Goal: Task Accomplishment & Management: Use online tool/utility

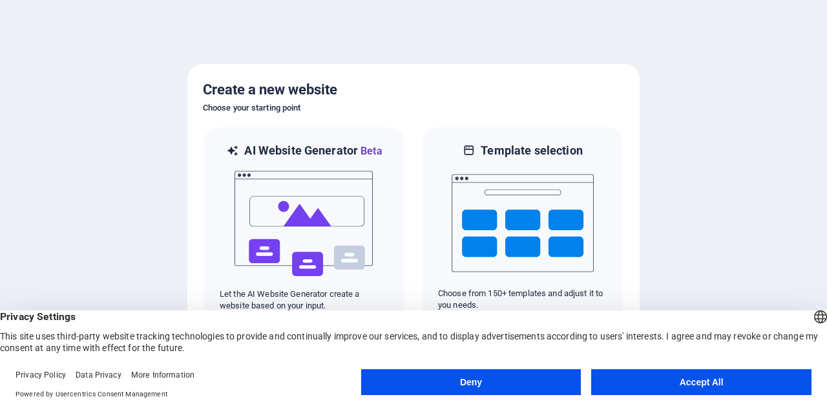
click at [425, 386] on button "Deny" at bounding box center [471, 382] width 220 height 26
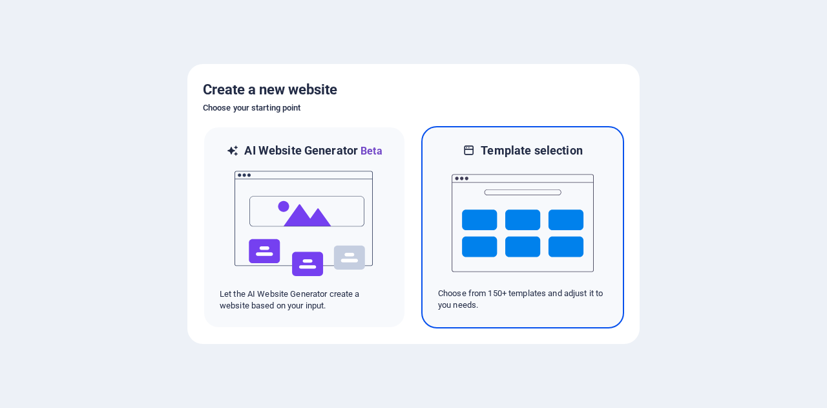
click at [492, 211] on img at bounding box center [523, 222] width 142 height 129
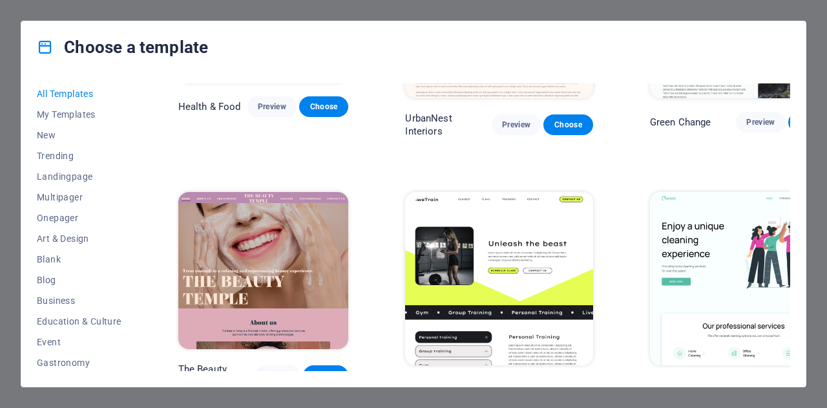
scroll to position [2138, 0]
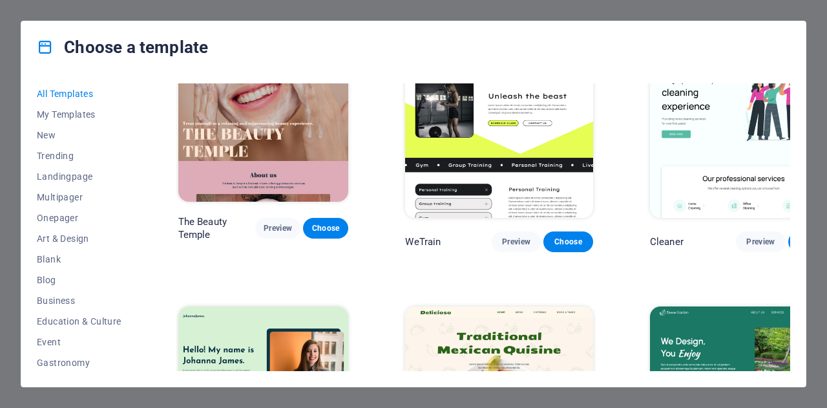
drag, startPoint x: 134, startPoint y: 175, endPoint x: 138, endPoint y: 235, distance: 59.5
click at [137, 235] on div "All Templates My Templates New Trending Landingpage Multipager Onepager Art & D…" at bounding box center [87, 227] width 100 height 288
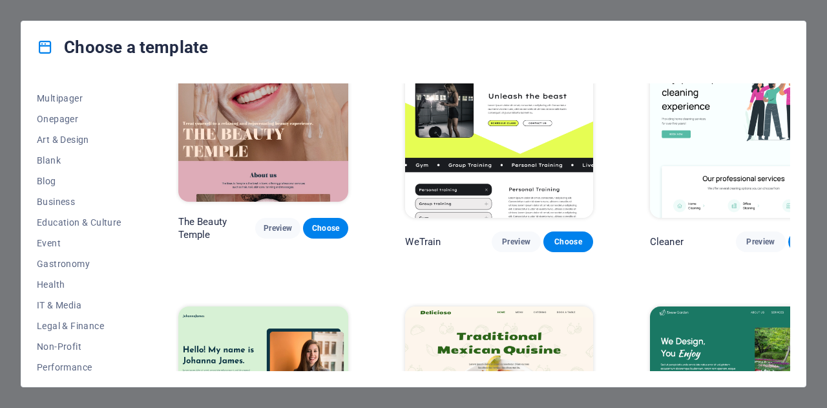
scroll to position [97, 0]
click at [65, 160] on span "Blank" at bounding box center [79, 162] width 85 height 10
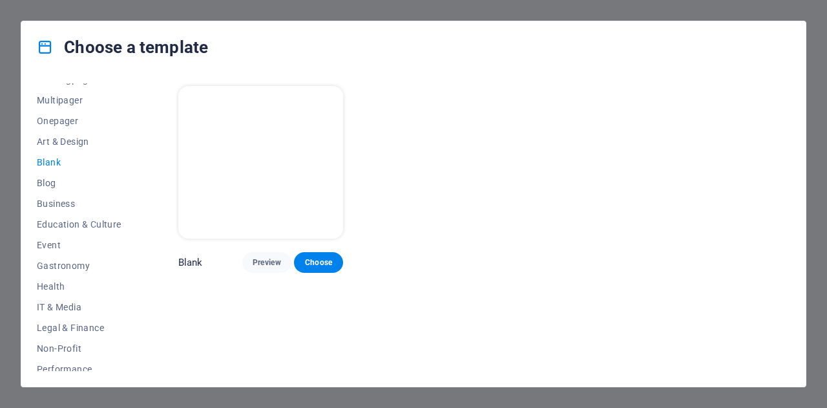
scroll to position [0, 0]
click at [67, 119] on span "Onepager" at bounding box center [79, 121] width 85 height 10
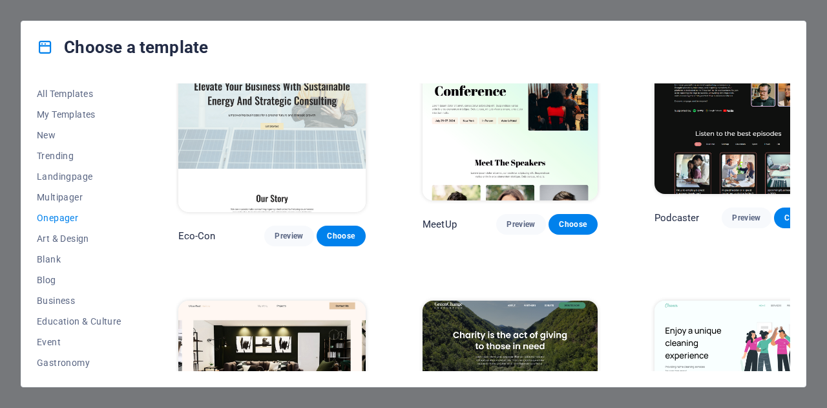
scroll to position [579, 0]
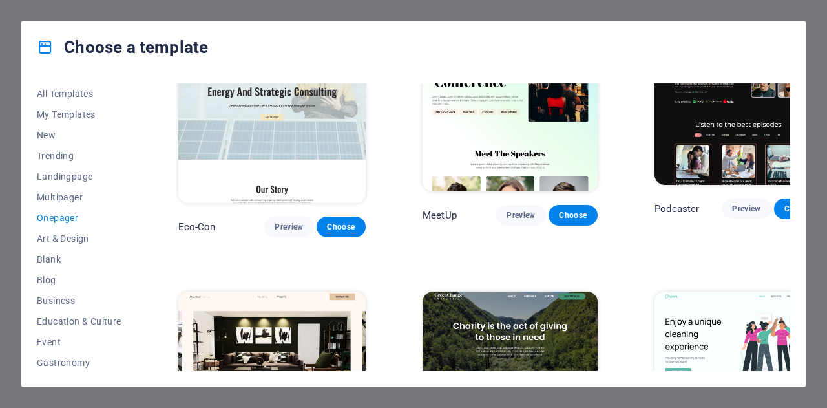
drag, startPoint x: 787, startPoint y: 149, endPoint x: 787, endPoint y: 165, distance: 16.2
click at [787, 165] on div "Podcaster Preview Choose" at bounding box center [739, 132] width 174 height 210
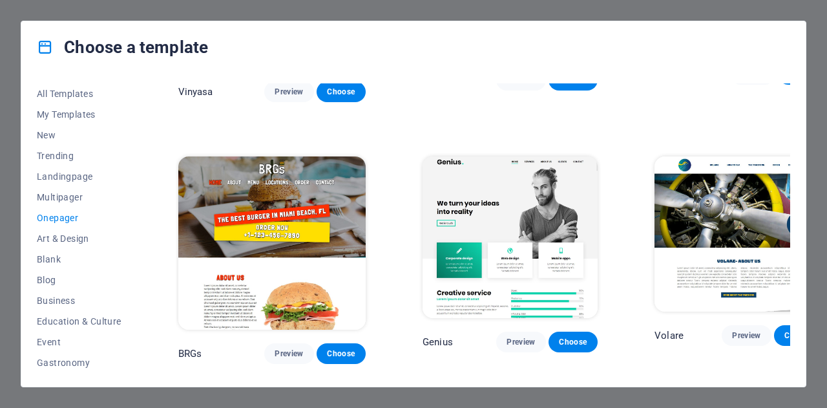
scroll to position [2941, 0]
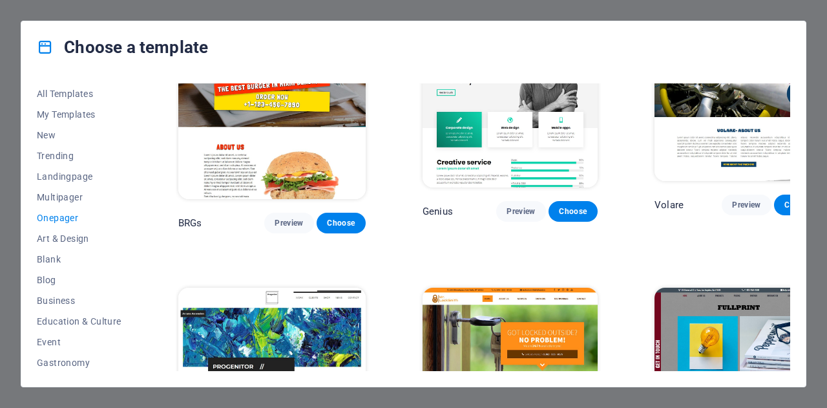
drag, startPoint x: 787, startPoint y: 359, endPoint x: 791, endPoint y: 329, distance: 30.6
click at [791, 329] on div "All Templates My Templates New Trending Landingpage Multipager Onepager Art & D…" at bounding box center [413, 229] width 785 height 313
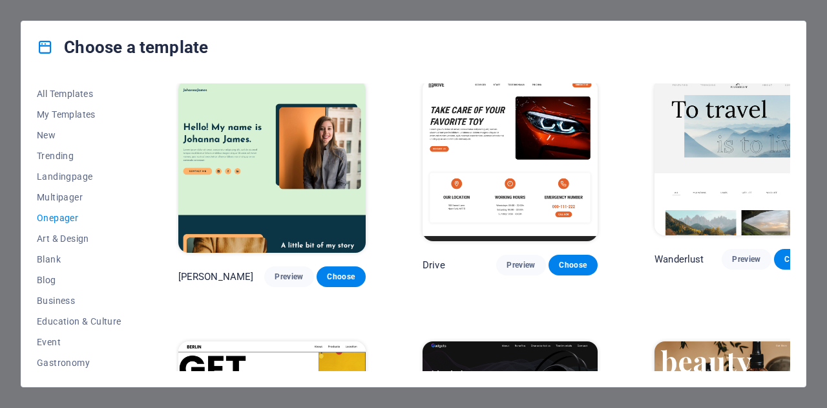
scroll to position [0, 0]
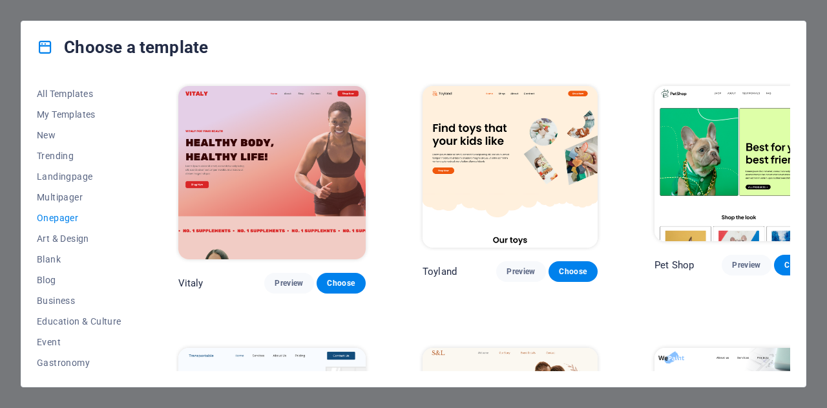
drag, startPoint x: 790, startPoint y: 91, endPoint x: 790, endPoint y: 103, distance: 12.3
click at [790, 103] on div "All Templates My Templates New Trending Landingpage Multipager Onepager Art & D…" at bounding box center [413, 229] width 785 height 313
click at [315, 11] on div "Choose a template All Templates My Templates New Trending Landingpage Multipage…" at bounding box center [413, 204] width 827 height 408
click at [791, 32] on div "Choose a template" at bounding box center [413, 47] width 785 height 52
click at [62, 171] on span "Landingpage" at bounding box center [79, 176] width 85 height 10
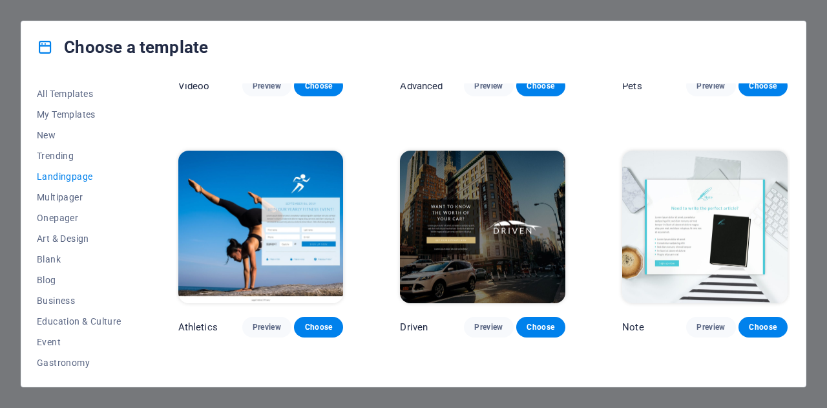
scroll to position [830, 0]
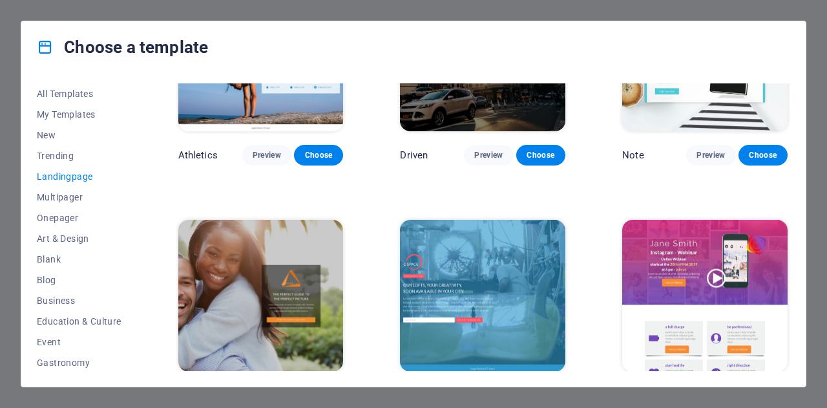
drag, startPoint x: 787, startPoint y: 208, endPoint x: 788, endPoint y: 227, distance: 18.8
click at [788, 227] on div "Klank Preview Choose Culture Preview Choose Phonic Preview Choose Code Preview …" at bounding box center [483, 227] width 615 height 288
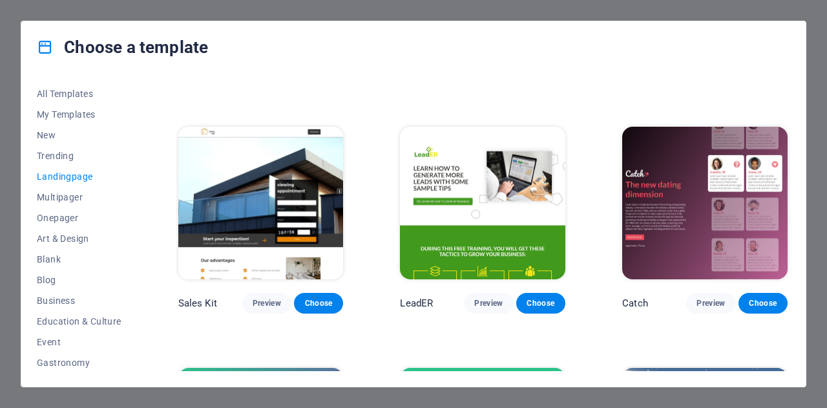
scroll to position [1824, 0]
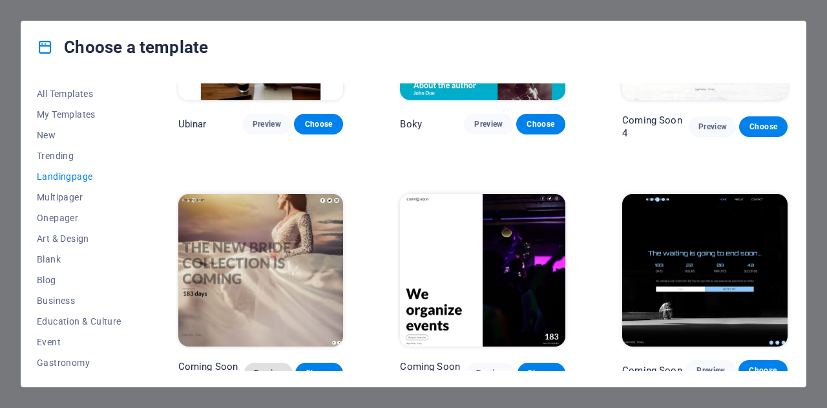
click at [257, 368] on span "Preview" at bounding box center [269, 373] width 28 height 10
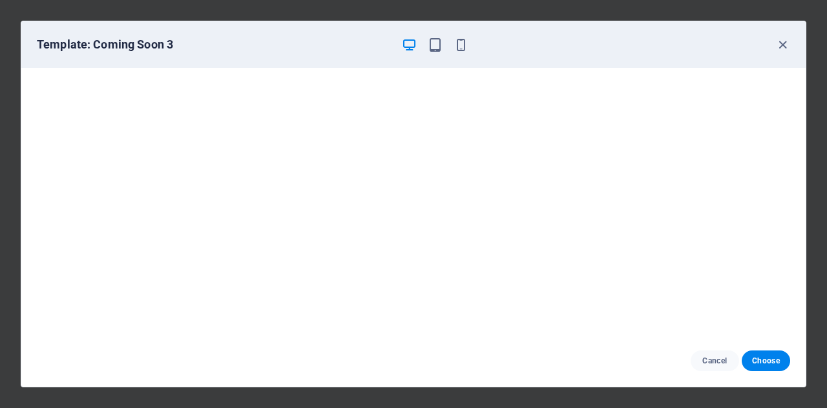
scroll to position [3, 0]
click at [769, 355] on button "Choose" at bounding box center [766, 360] width 48 height 21
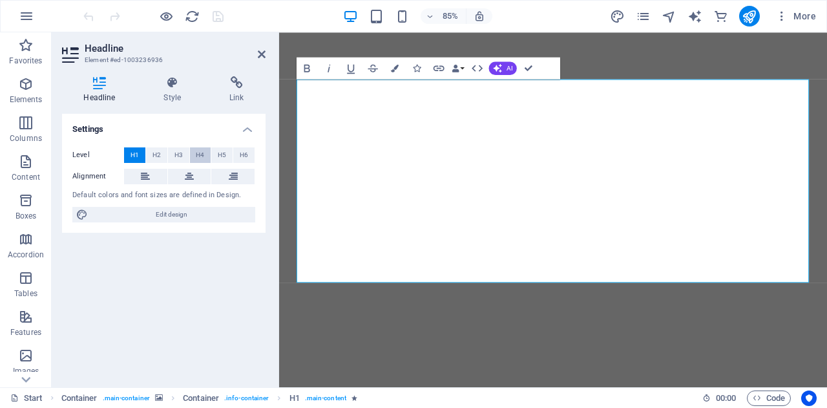
click at [203, 151] on span "H4" at bounding box center [200, 155] width 8 height 16
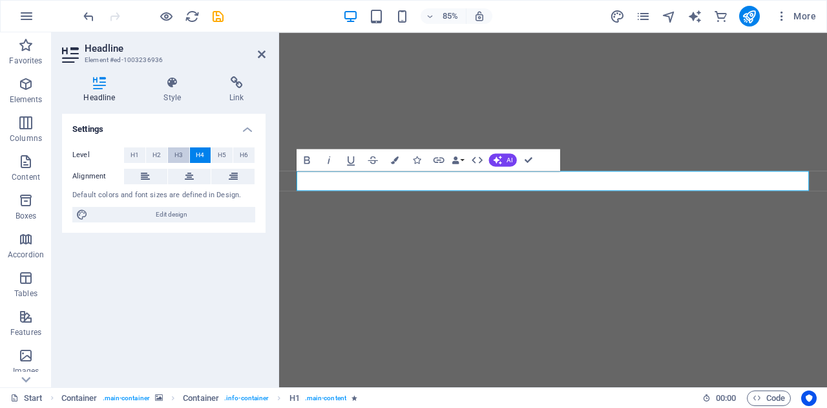
click at [180, 151] on span "H3" at bounding box center [178, 155] width 8 height 16
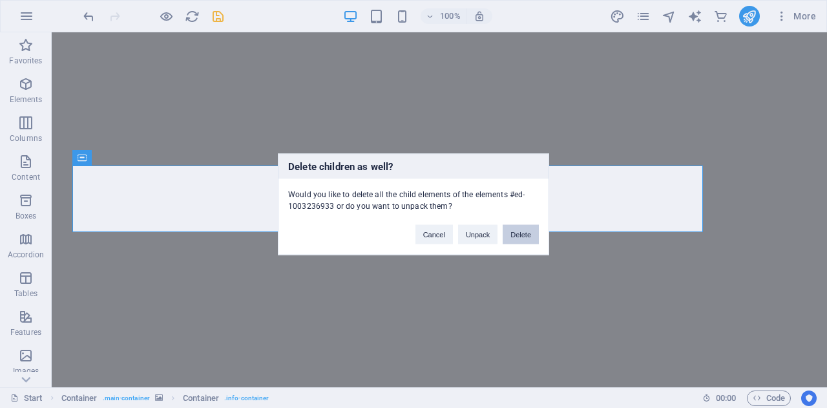
click at [523, 236] on button "Delete" at bounding box center [521, 233] width 36 height 19
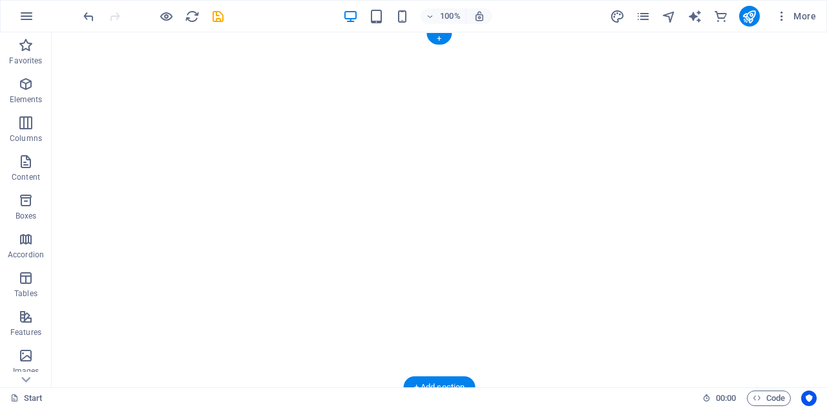
select select "vh"
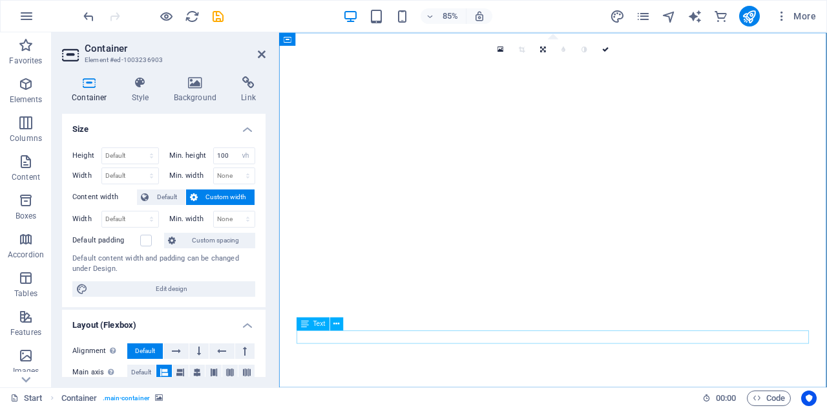
drag, startPoint x: 528, startPoint y: 360, endPoint x: 509, endPoint y: 198, distance: 163.4
click at [509, 198] on div "WE ARE WORKING ON A NEW WEBSITE :) 0 Days" at bounding box center [601, 348] width 645 height 633
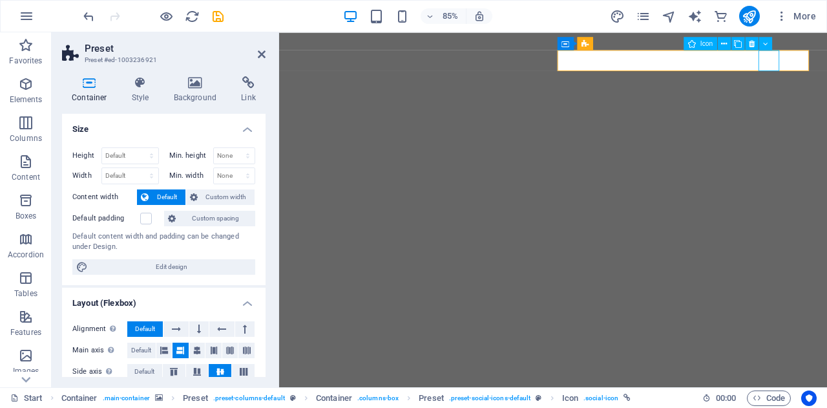
select select "xMidYMid"
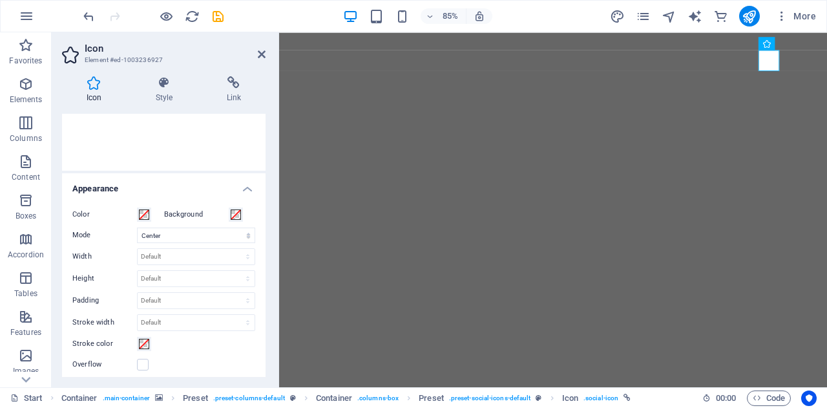
scroll to position [268, 0]
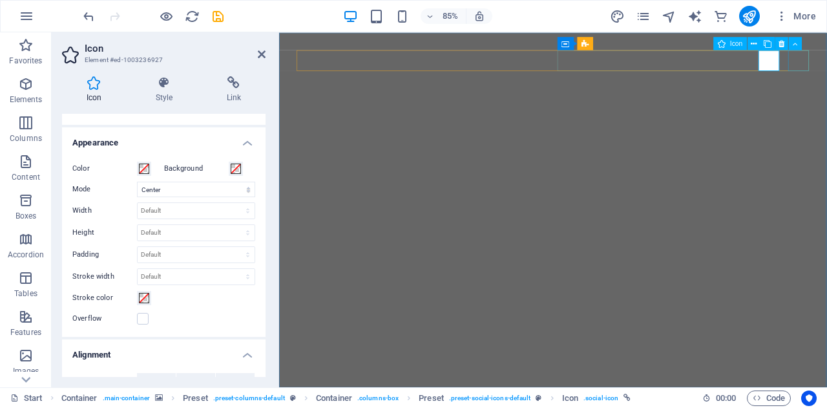
select select "xMidYMid"
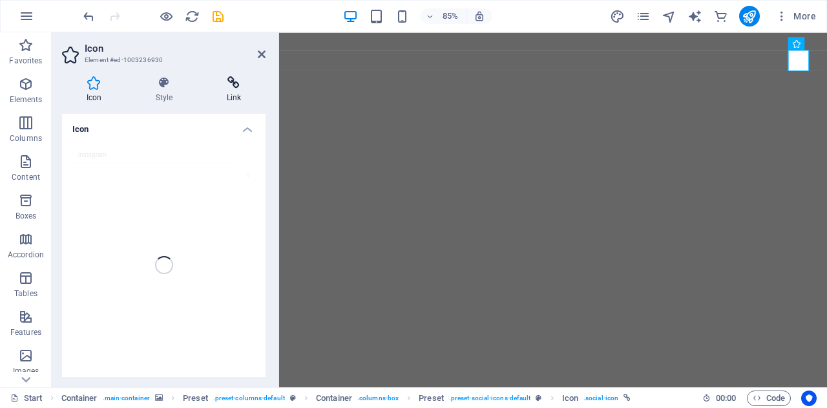
click at [227, 95] on h4 "Link" at bounding box center [233, 89] width 63 height 27
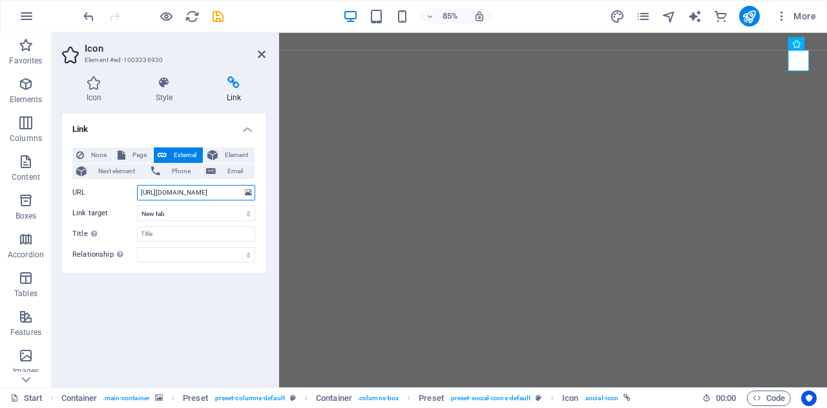
click at [203, 192] on input "[URL][DOMAIN_NAME]" at bounding box center [196, 193] width 118 height 16
paste input "websitesby_scarlet/"
type input "[URL][DOMAIN_NAME]"
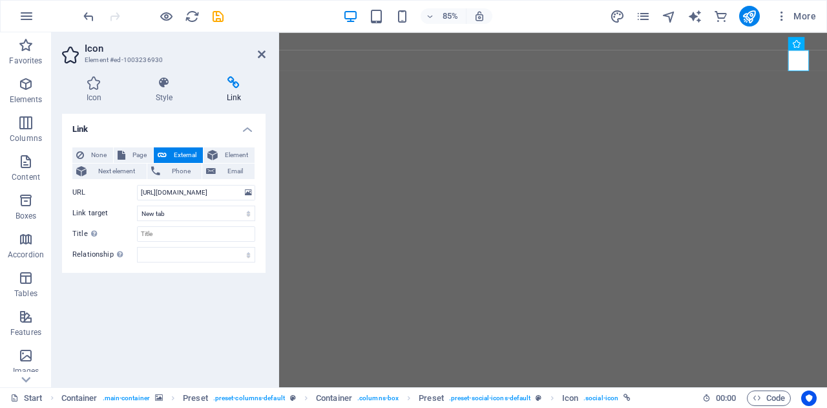
click at [222, 321] on div "Link None Page External Element Next element Phone Email Page Start Legal notic…" at bounding box center [164, 245] width 204 height 263
click at [222, 17] on icon "save" at bounding box center [218, 16] width 15 height 15
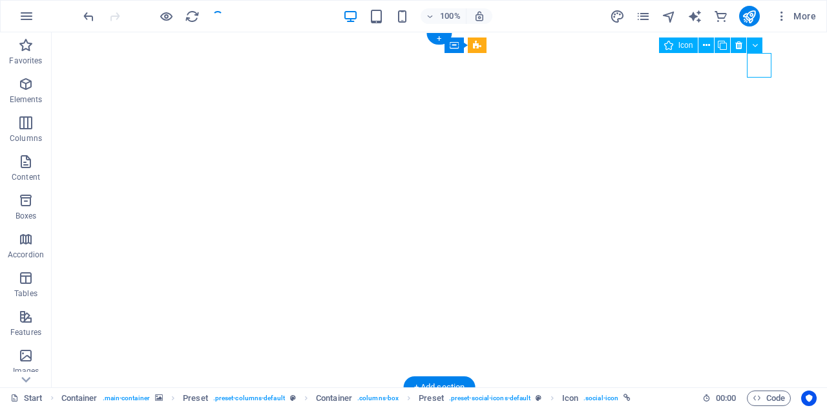
select select "xMidYMid"
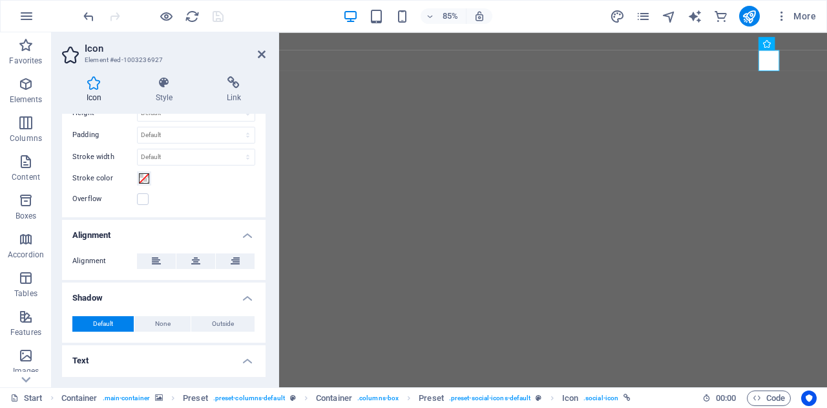
scroll to position [413, 0]
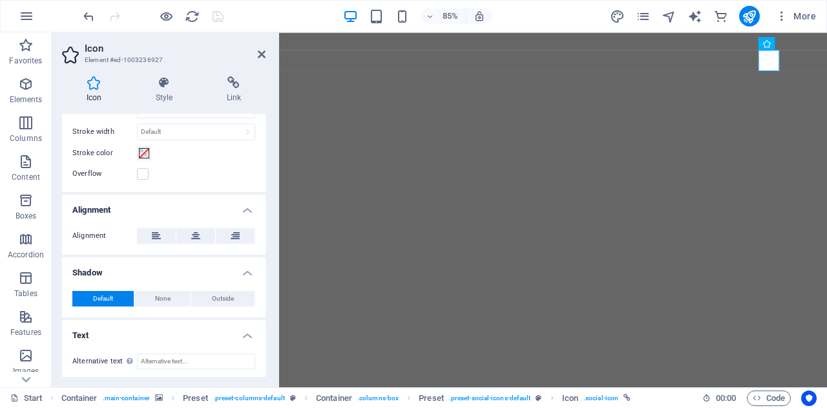
drag, startPoint x: 264, startPoint y: 134, endPoint x: 0, endPoint y: 324, distance: 325.0
drag, startPoint x: 262, startPoint y: 310, endPoint x: 266, endPoint y: 337, distance: 28.1
click at [266, 337] on div "Icon Style Link Icon twitter Appearance Color Background Mode Scale Left Center…" at bounding box center [164, 226] width 224 height 321
drag, startPoint x: 262, startPoint y: 352, endPoint x: 264, endPoint y: 308, distance: 44.0
click at [264, 308] on div "Icon twitter Appearance Color Background Mode Scale Left Center Right Width Def…" at bounding box center [164, 245] width 204 height 263
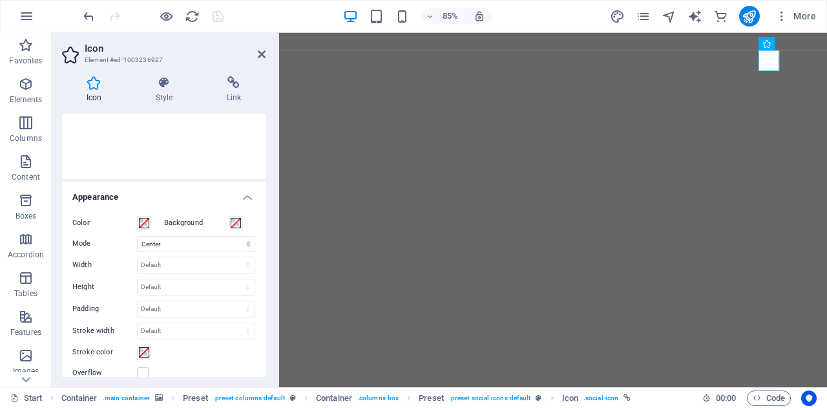
scroll to position [0, 0]
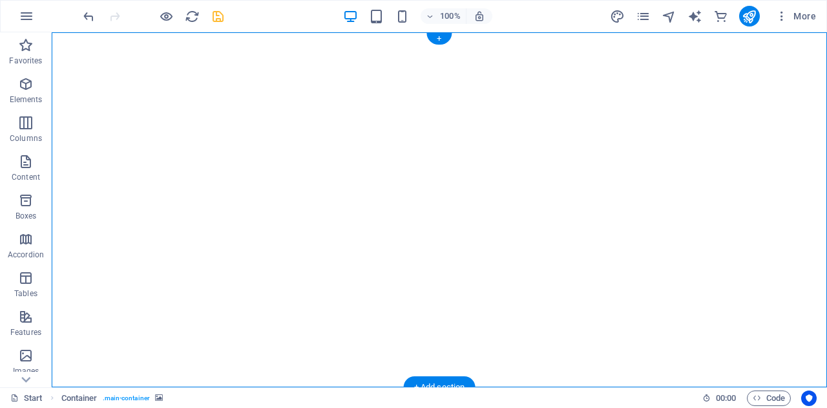
select select "vh"
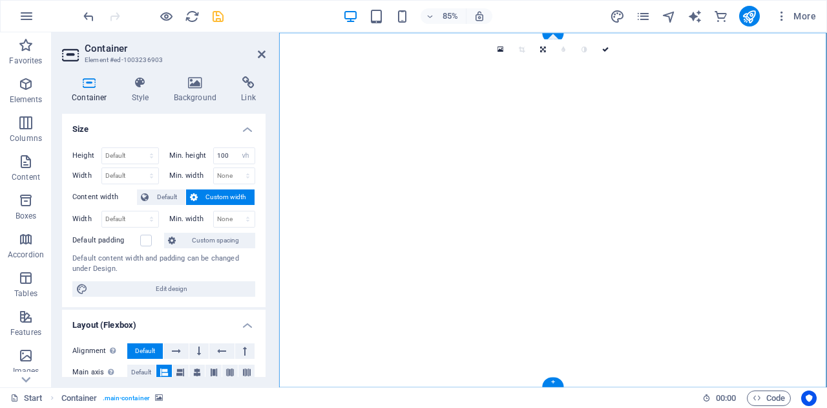
click at [502, 48] on icon at bounding box center [501, 49] width 6 height 8
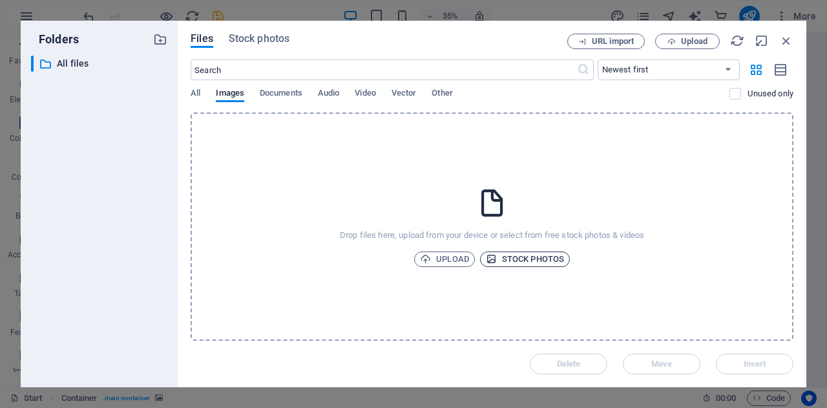
click at [529, 258] on span "Stock photos" at bounding box center [525, 259] width 78 height 16
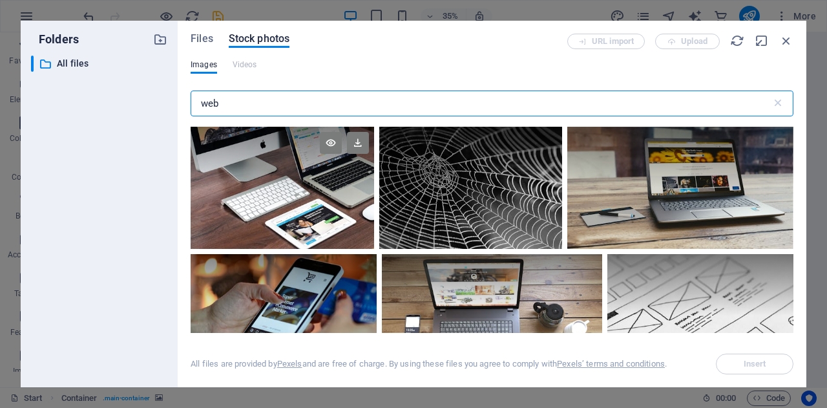
type input "web"
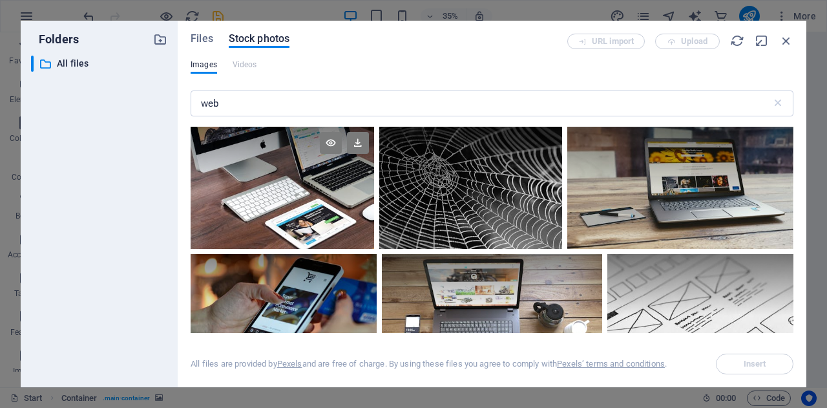
click at [292, 192] on div at bounding box center [283, 188] width 184 height 122
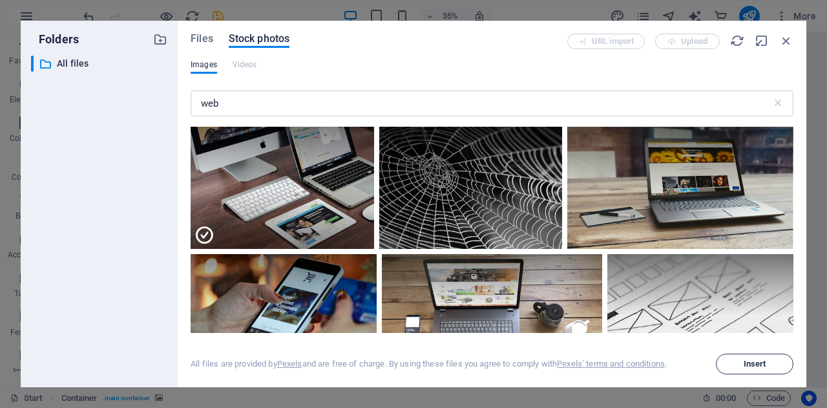
click at [759, 365] on span "Insert" at bounding box center [755, 364] width 23 height 8
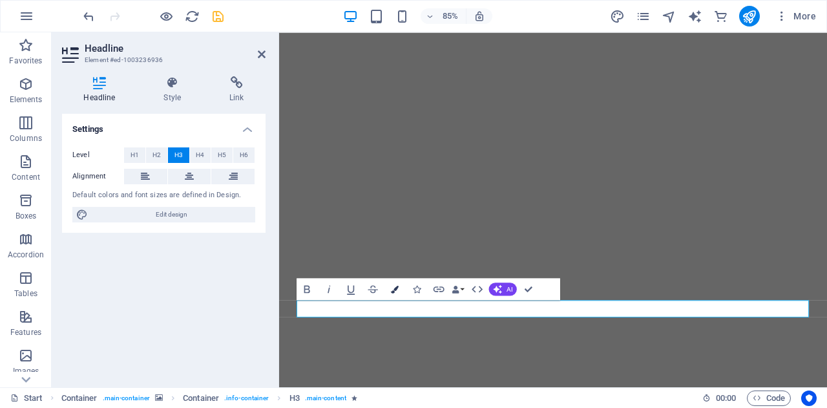
click at [391, 290] on icon "button" at bounding box center [395, 289] width 8 height 8
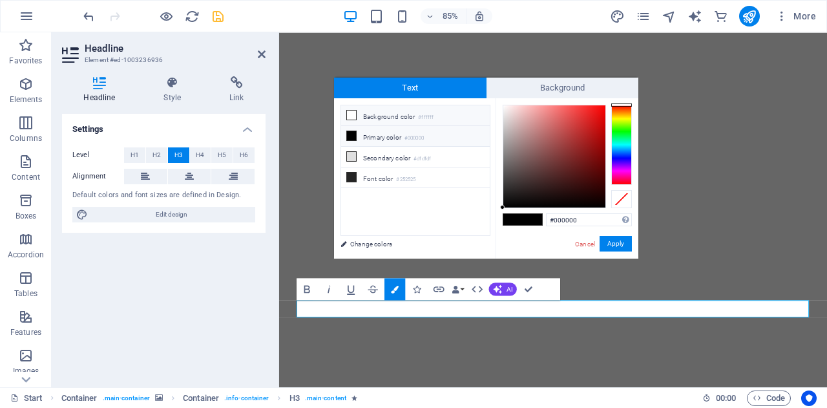
click at [353, 115] on icon at bounding box center [351, 115] width 9 height 9
type input "#ffffff"
click at [616, 241] on button "Apply" at bounding box center [616, 244] width 32 height 16
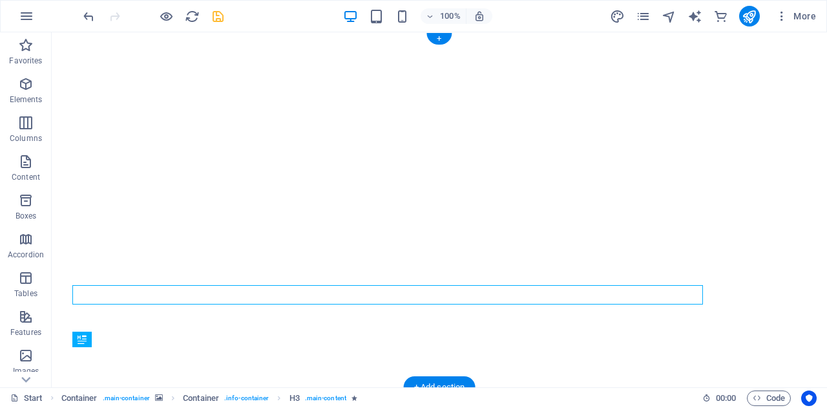
click at [557, 48] on img "1/7" at bounding box center [440, 48] width 776 height 0
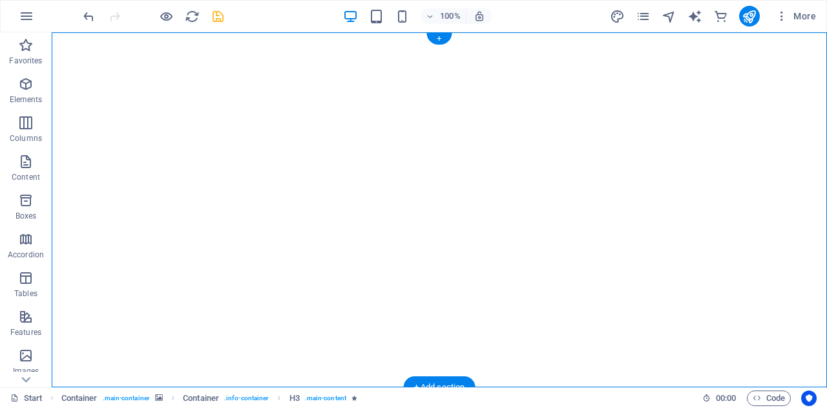
click at [557, 48] on img "1/7" at bounding box center [440, 48] width 776 height 0
select select "vh"
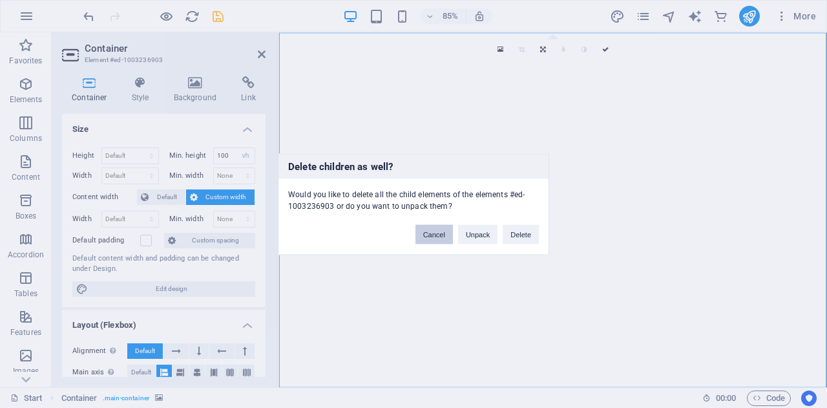
click at [434, 229] on button "Cancel" at bounding box center [434, 233] width 37 height 19
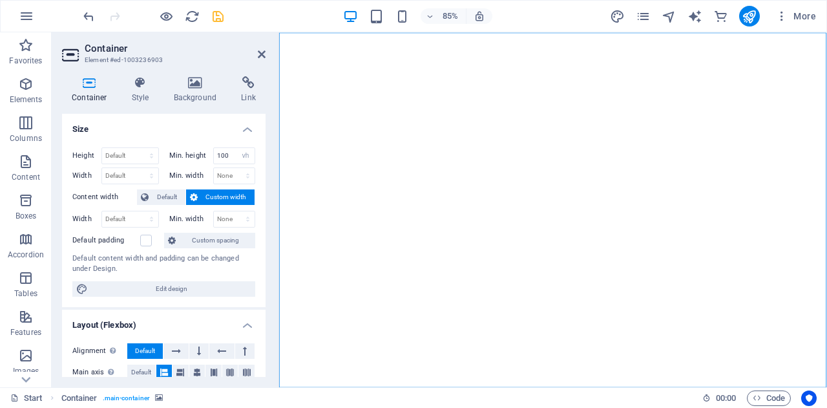
drag, startPoint x: 266, startPoint y: 140, endPoint x: 262, endPoint y: 229, distance: 89.2
click at [262, 229] on div "Container Style Background Link Size Height Default px rem % vh vw Min. height …" at bounding box center [164, 226] width 224 height 321
drag, startPoint x: 262, startPoint y: 229, endPoint x: 265, endPoint y: 238, distance: 8.8
click at [265, 238] on div "Size Height Default px rem % vh vw Min. height 100 None px rem % vh vw Width De…" at bounding box center [164, 245] width 204 height 263
click at [158, 86] on icon at bounding box center [140, 82] width 37 height 13
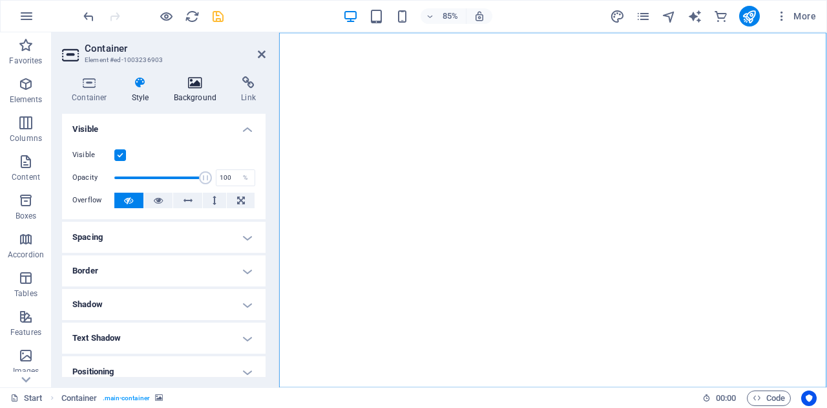
click at [185, 90] on h4 "Background" at bounding box center [198, 89] width 68 height 27
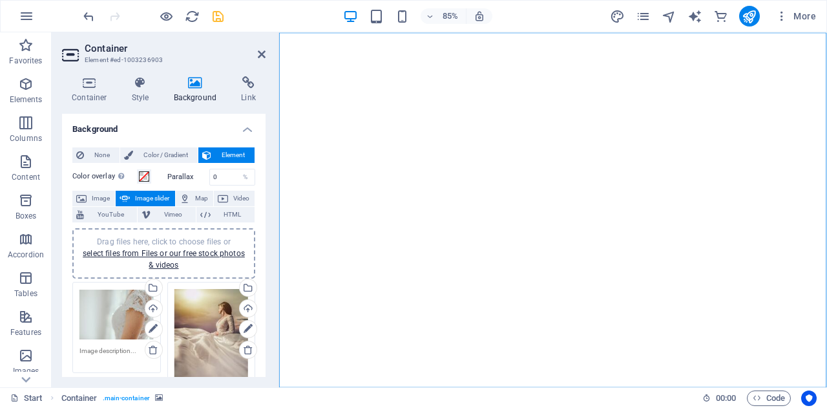
drag, startPoint x: 262, startPoint y: 144, endPoint x: 264, endPoint y: 175, distance: 31.1
click at [264, 175] on div "Background None Color / Gradient Element Stretch background to full-width Color…" at bounding box center [164, 245] width 204 height 263
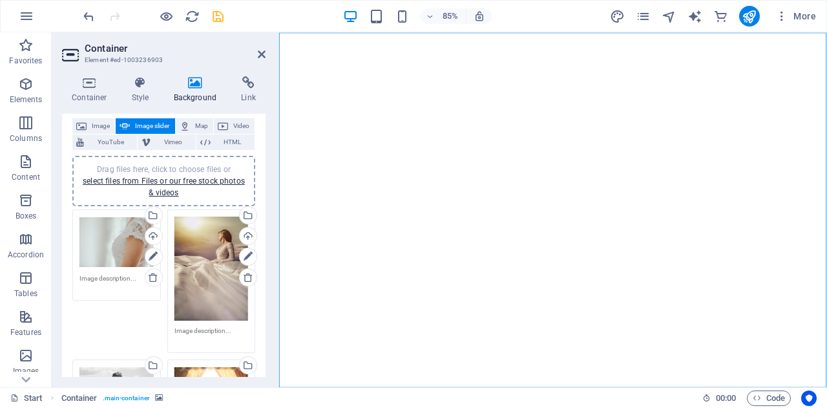
scroll to position [71, 0]
click at [96, 125] on span "Image" at bounding box center [100, 128] width 21 height 16
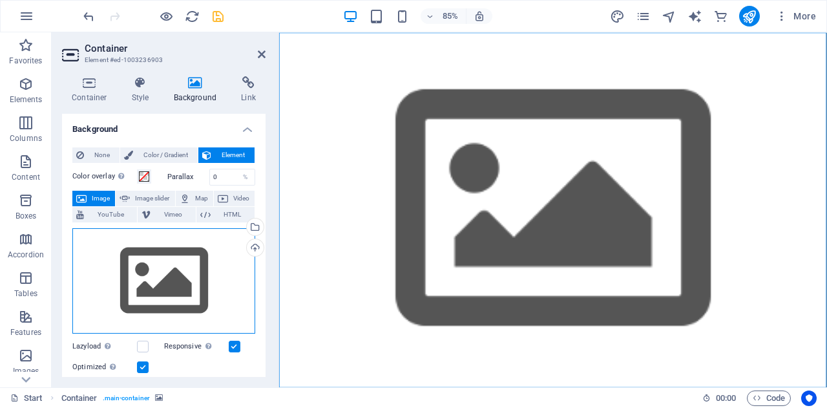
click at [163, 280] on div "Drag files here, click to choose files or select files from Files or our free s…" at bounding box center [163, 281] width 183 height 106
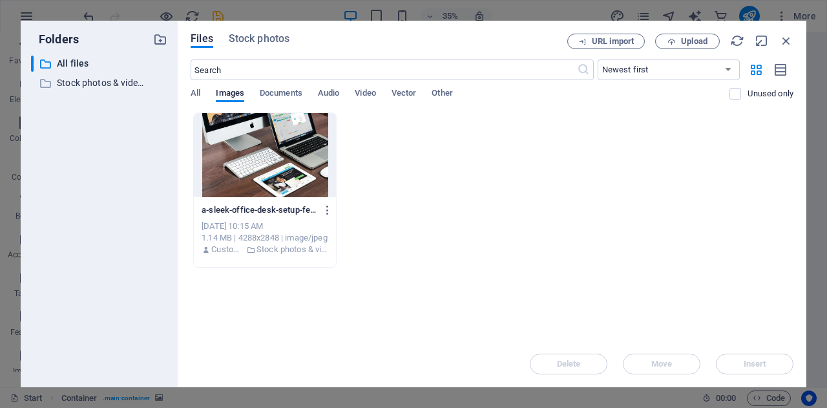
click at [282, 152] on div at bounding box center [265, 155] width 142 height 84
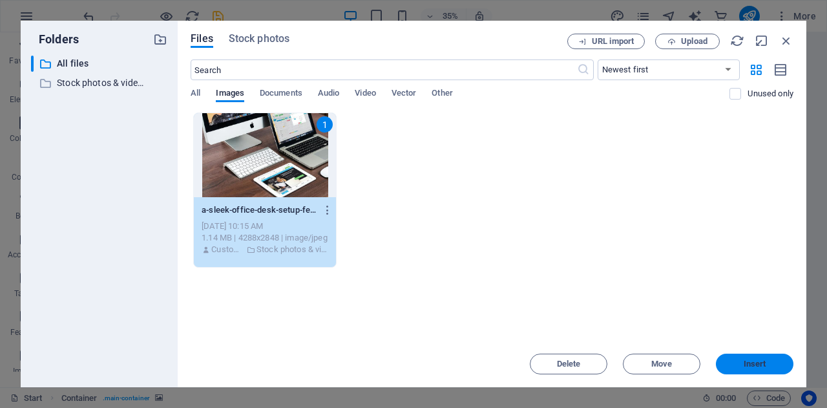
click at [740, 359] on button "Insert" at bounding box center [755, 364] width 78 height 21
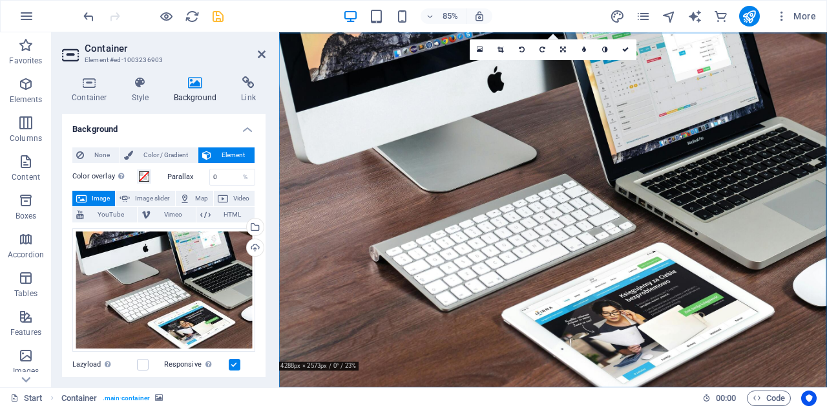
drag, startPoint x: 264, startPoint y: 206, endPoint x: 10, endPoint y: 185, distance: 254.8
click at [145, 176] on span at bounding box center [144, 176] width 10 height 10
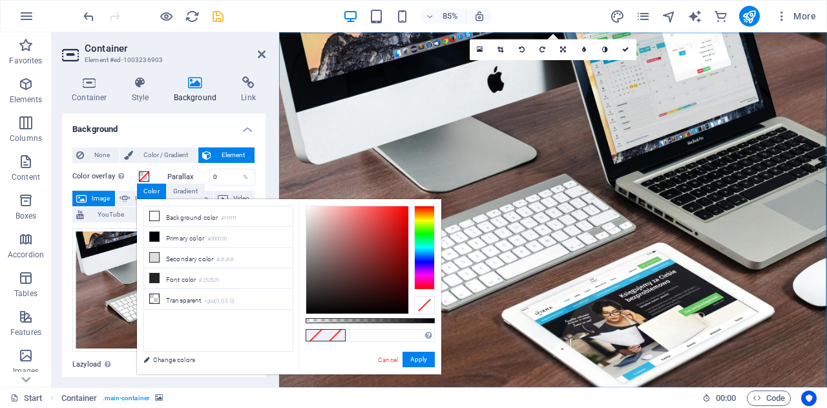
click at [273, 146] on div "Container Style Background Link Size Height Default px rem % vh vw Min. height …" at bounding box center [164, 226] width 224 height 321
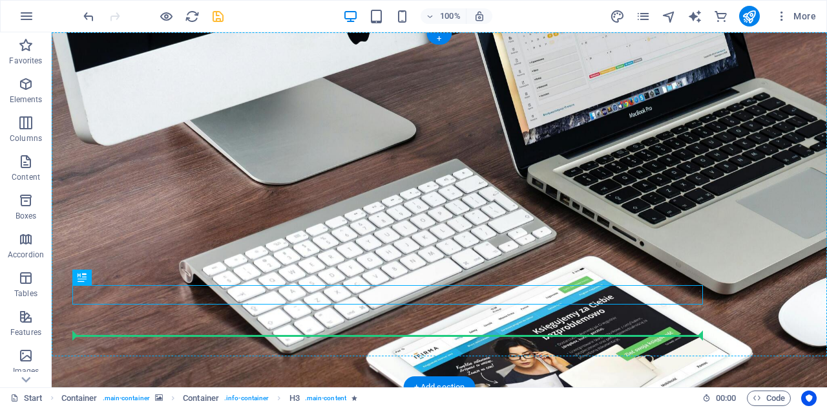
drag, startPoint x: 226, startPoint y: 357, endPoint x: 428, endPoint y: 322, distance: 204.6
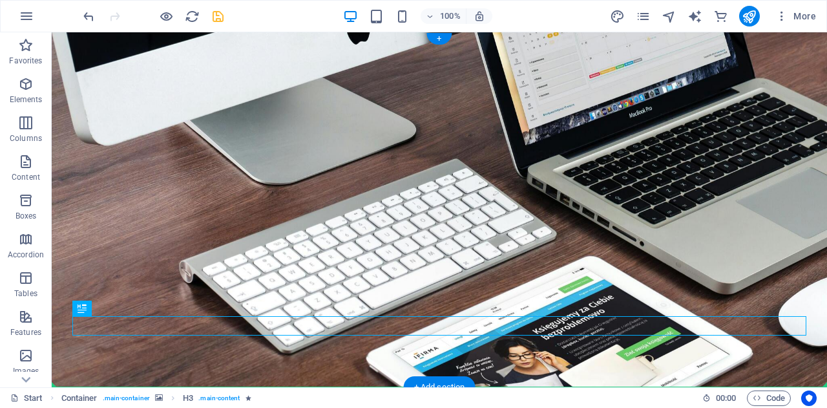
drag, startPoint x: 428, startPoint y: 322, endPoint x: 431, endPoint y: 369, distance: 46.6
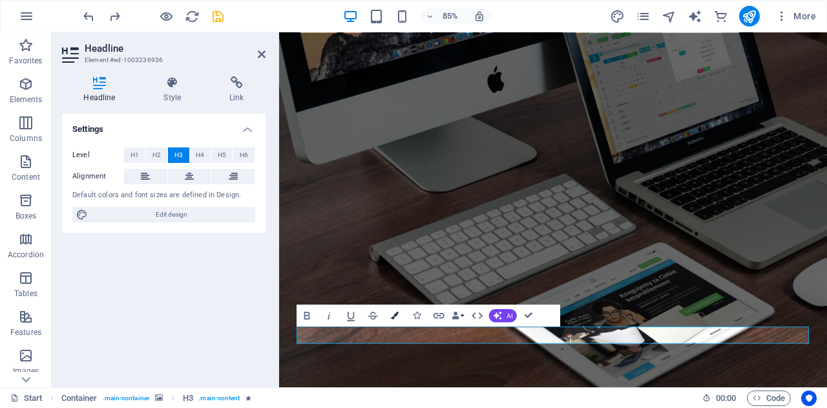
click at [391, 311] on icon "button" at bounding box center [395, 315] width 8 height 8
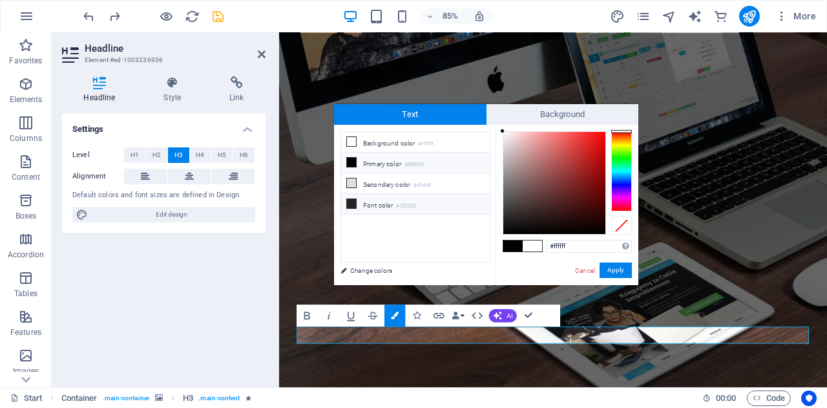
click at [389, 204] on li "Font color #252525" at bounding box center [415, 204] width 149 height 21
type input "#252525"
click at [620, 274] on button "Apply" at bounding box center [616, 270] width 32 height 16
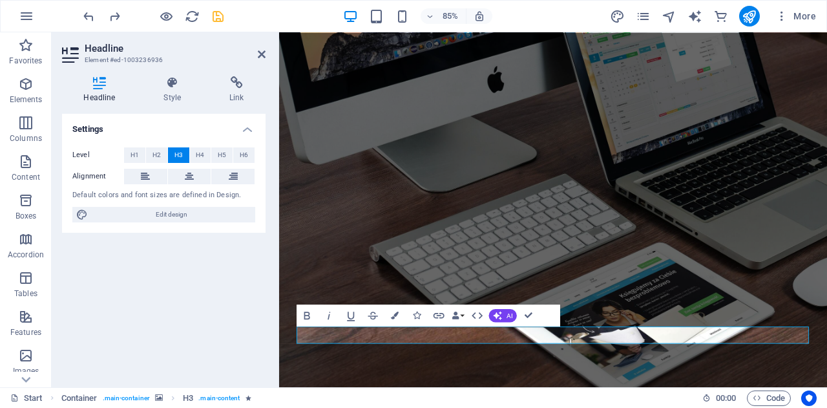
click at [587, 90] on figure at bounding box center [601, 240] width 645 height 417
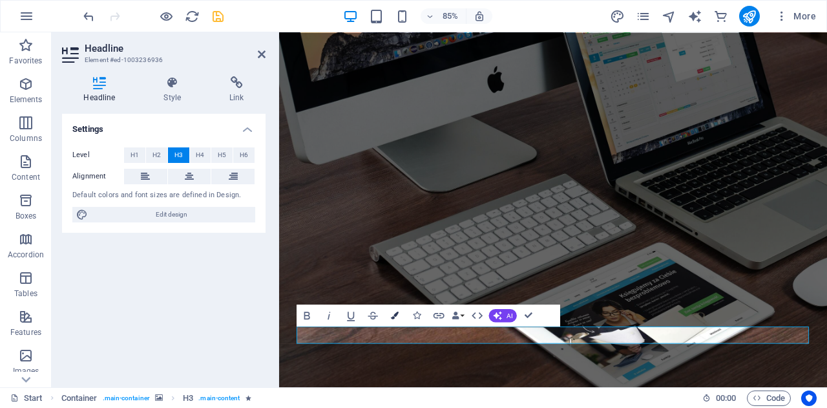
click at [396, 313] on icon "button" at bounding box center [395, 315] width 8 height 8
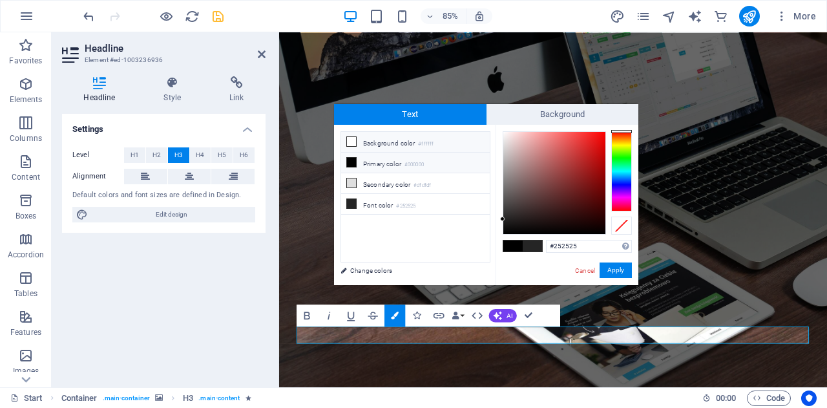
click at [438, 137] on li "Background color #ffffff" at bounding box center [415, 142] width 149 height 21
click at [431, 187] on small "#dfdfdf" at bounding box center [422, 185] width 17 height 9
type input "#dfdfdf"
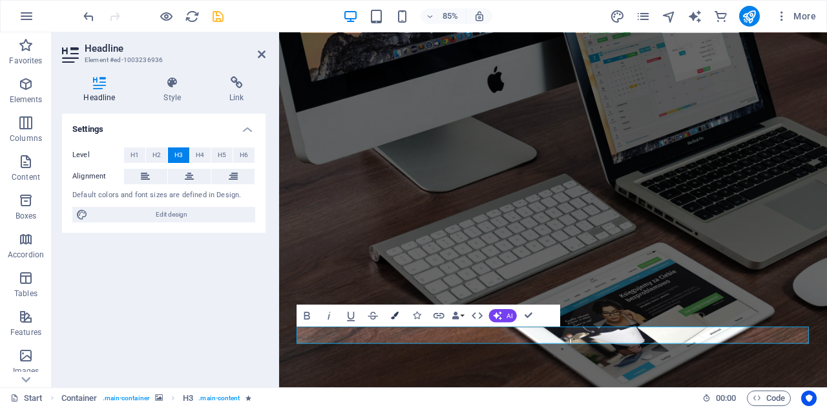
click at [399, 311] on button "Colors" at bounding box center [395, 315] width 21 height 22
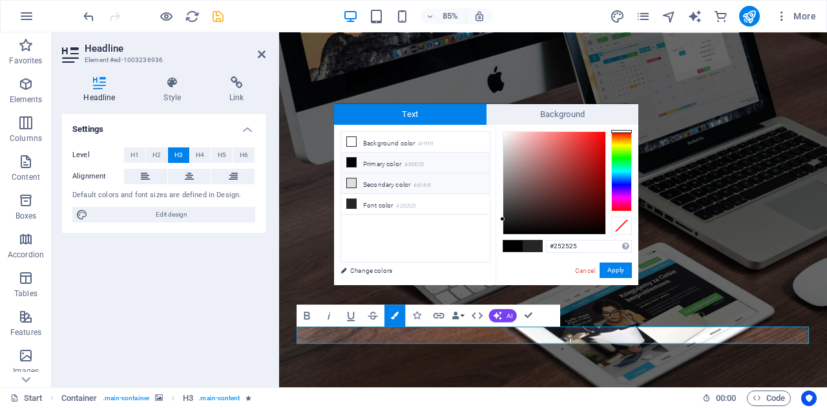
click at [438, 179] on li "Secondary color #dfdfdf" at bounding box center [415, 183] width 149 height 21
type input "#dfdfdf"
click at [623, 269] on button "Apply" at bounding box center [616, 270] width 32 height 16
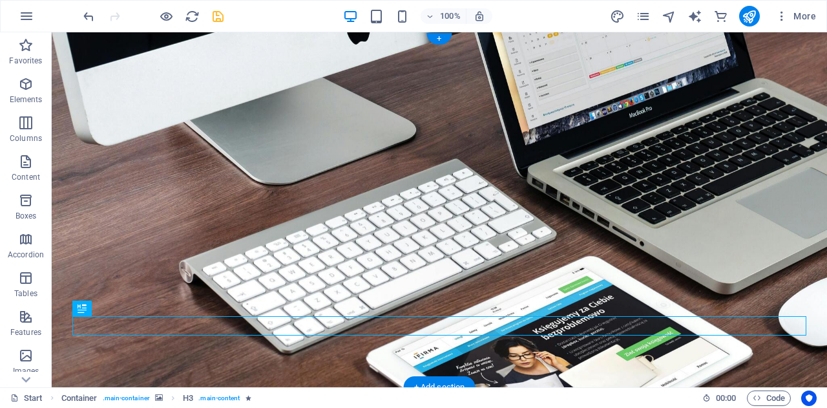
click at [517, 235] on figure at bounding box center [440, 209] width 776 height 355
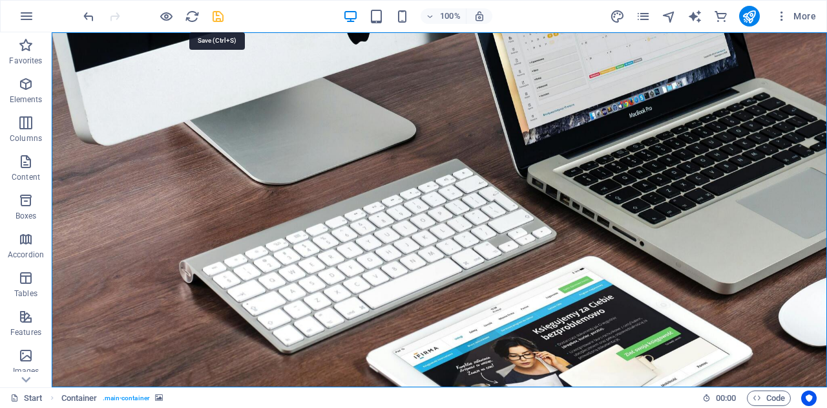
click at [225, 11] on icon "save" at bounding box center [218, 16] width 15 height 15
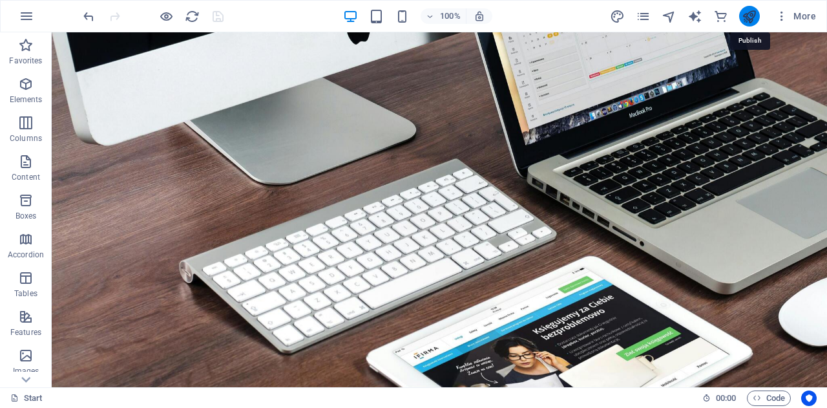
click at [752, 17] on icon "publish" at bounding box center [749, 16] width 15 height 15
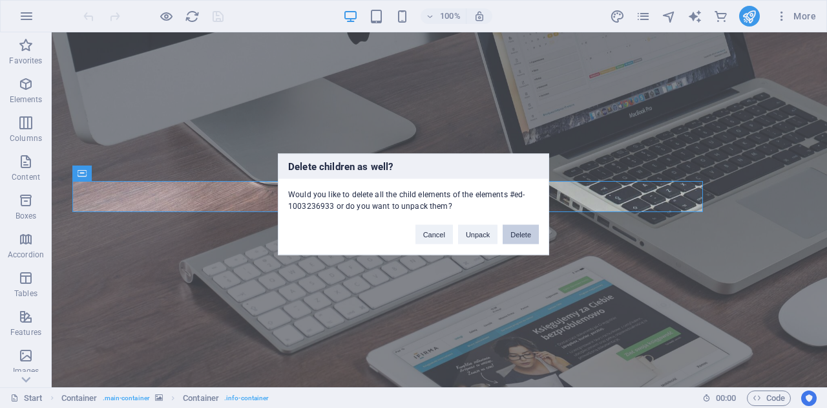
click at [532, 241] on button "Delete" at bounding box center [521, 233] width 36 height 19
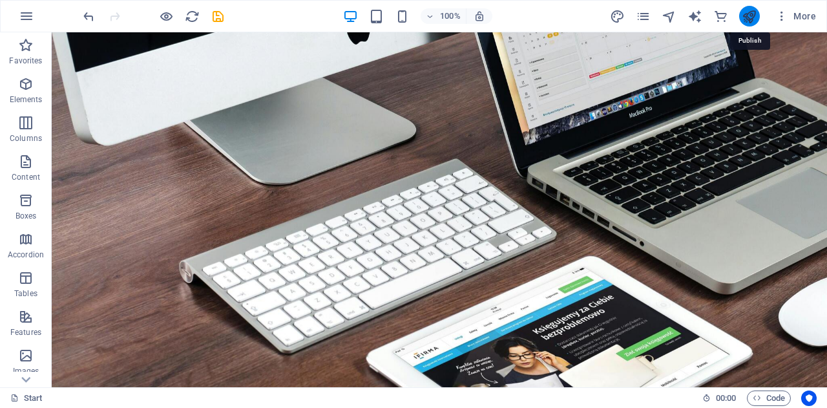
click at [748, 11] on icon "publish" at bounding box center [749, 16] width 15 height 15
